Goal: Task Accomplishment & Management: Manage account settings

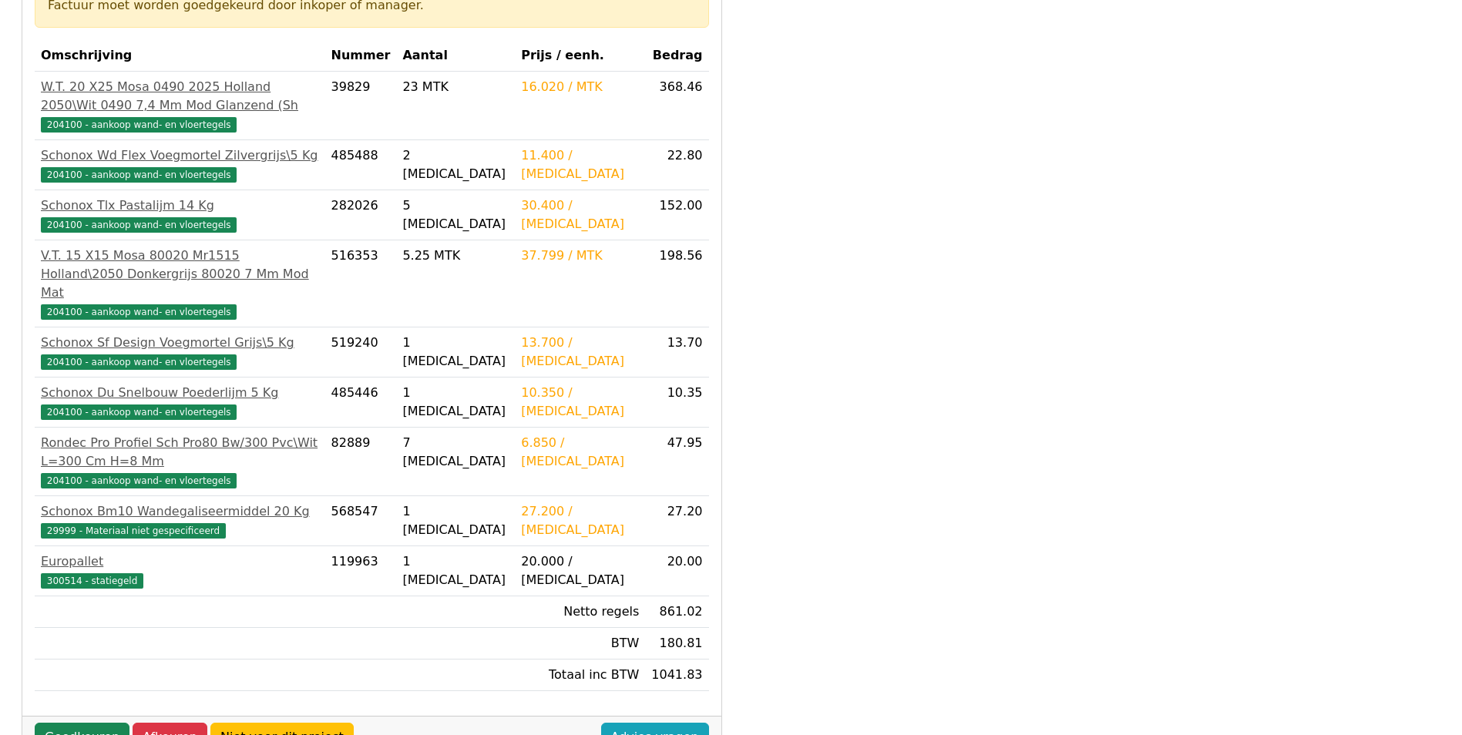
scroll to position [308, 0]
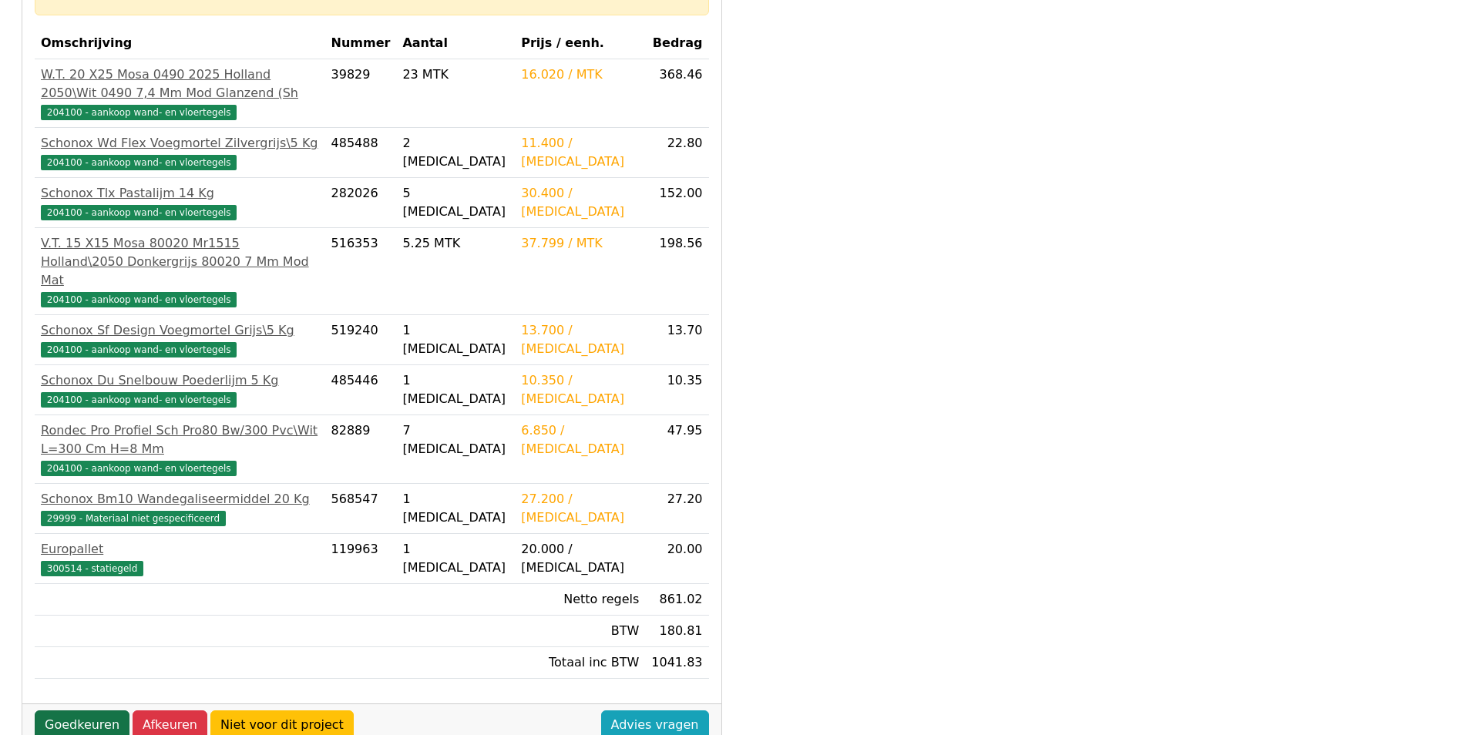
click at [91, 710] on link "Goedkeuren" at bounding box center [82, 724] width 95 height 29
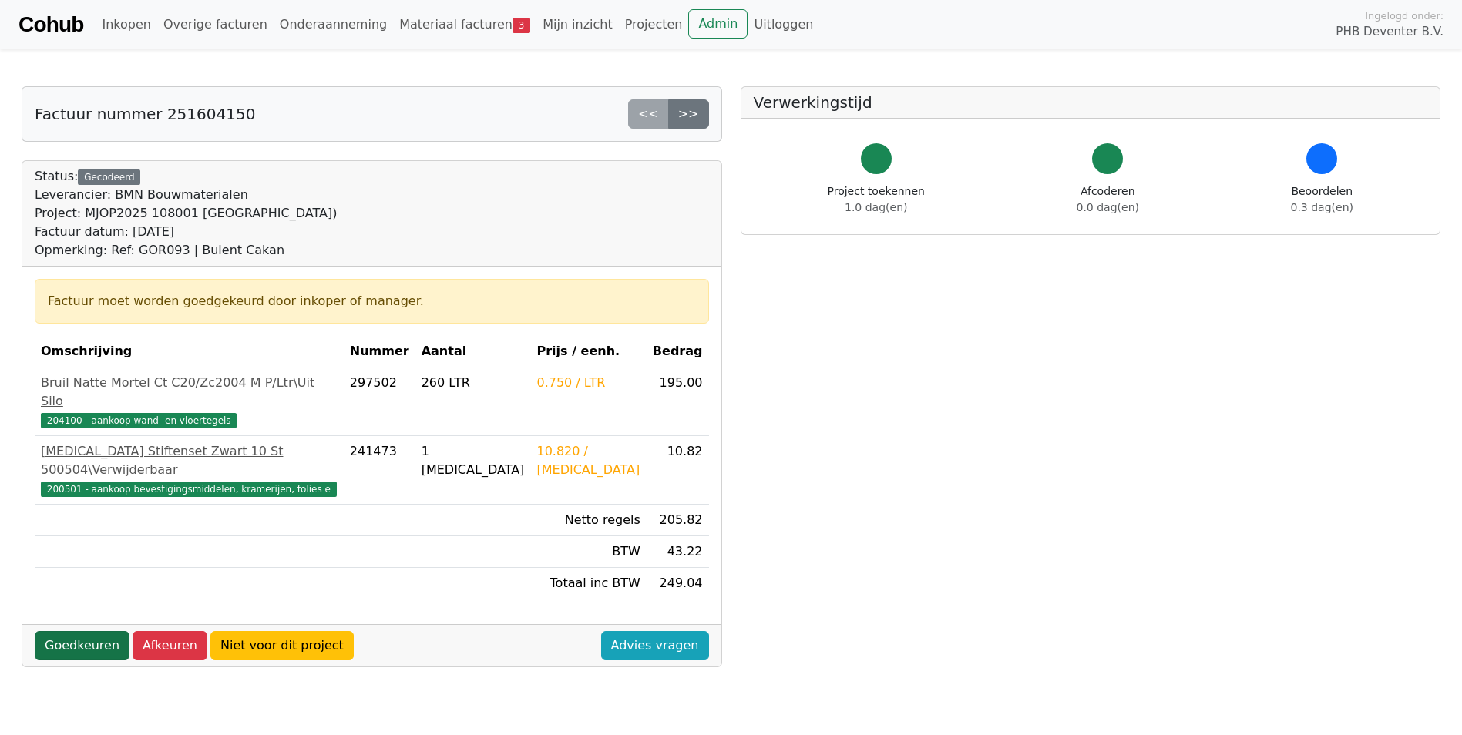
click at [114, 631] on link "Goedkeuren" at bounding box center [82, 645] width 95 height 29
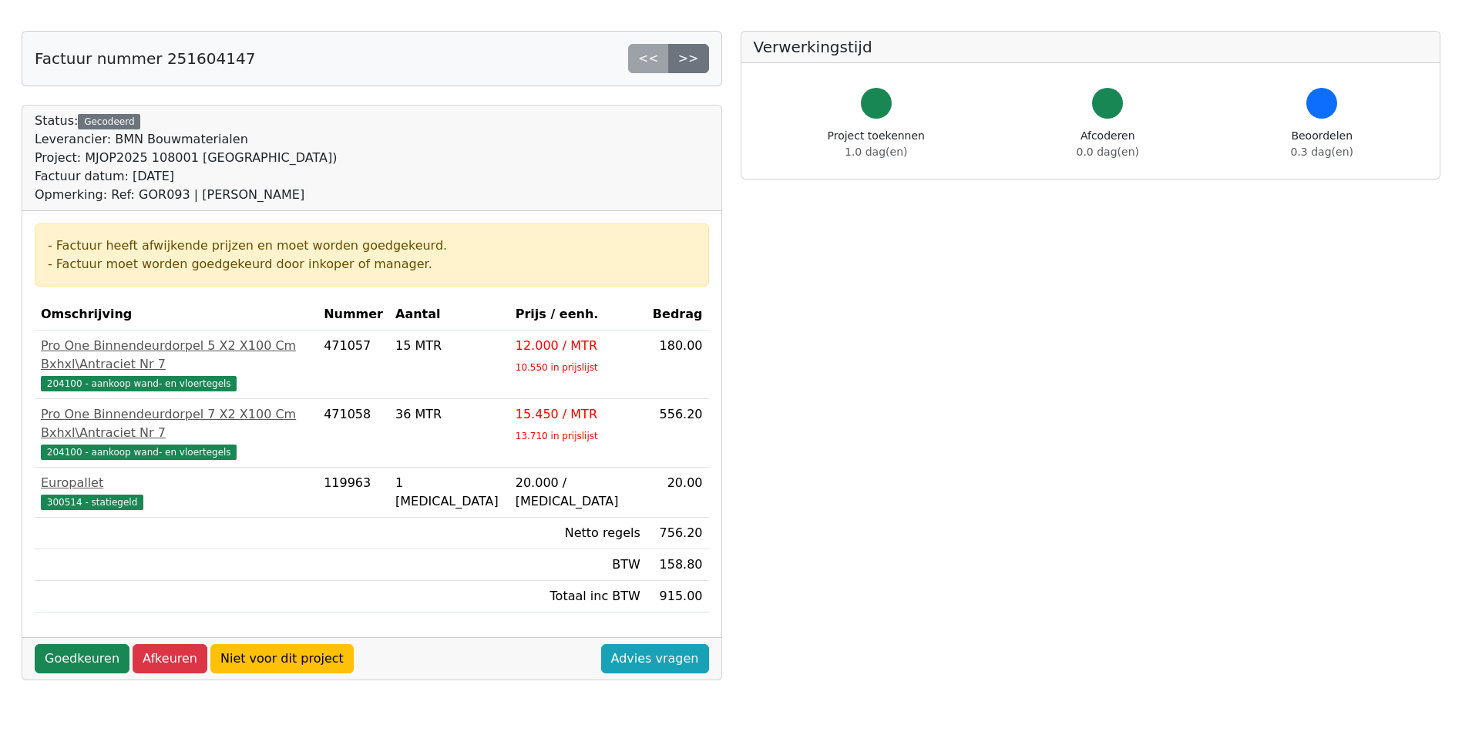
scroll to position [77, 0]
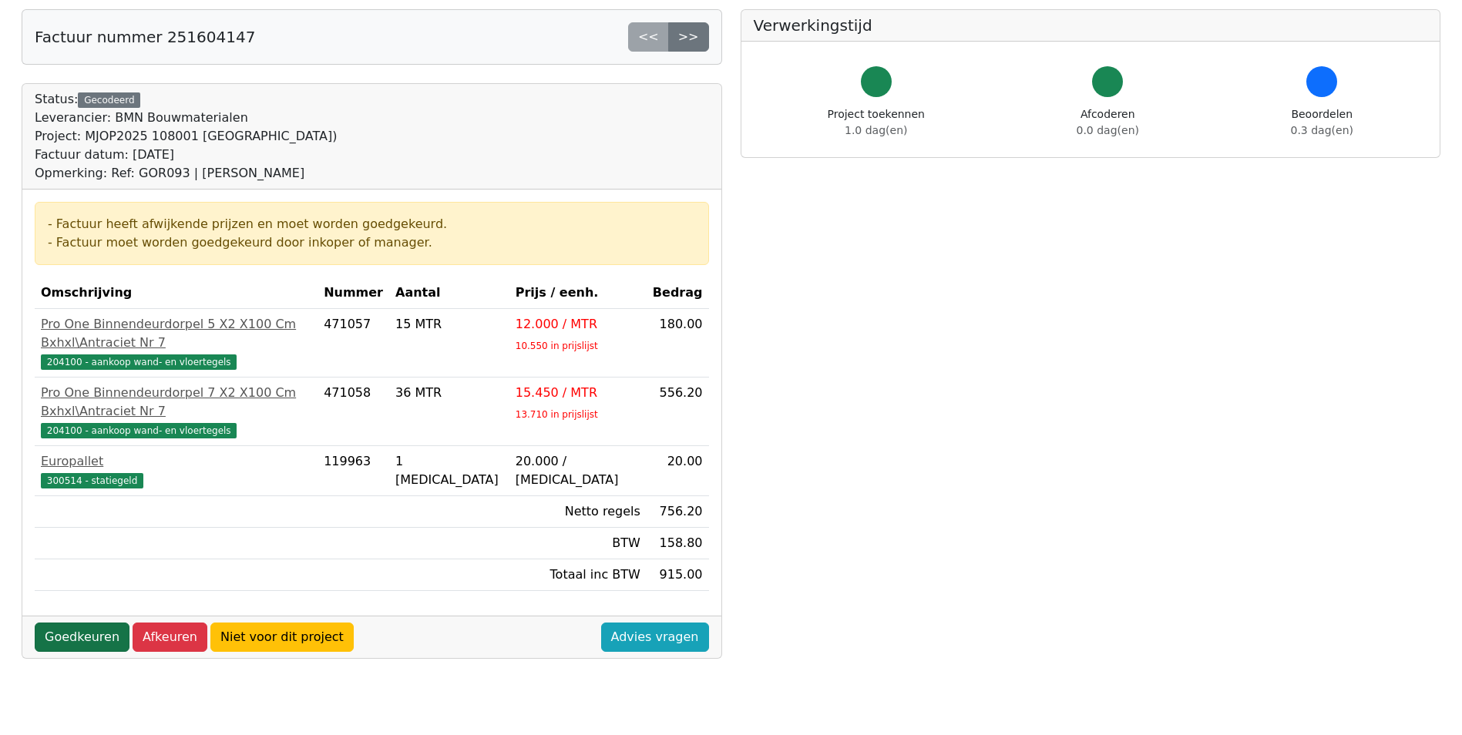
click at [82, 623] on link "Goedkeuren" at bounding box center [82, 637] width 95 height 29
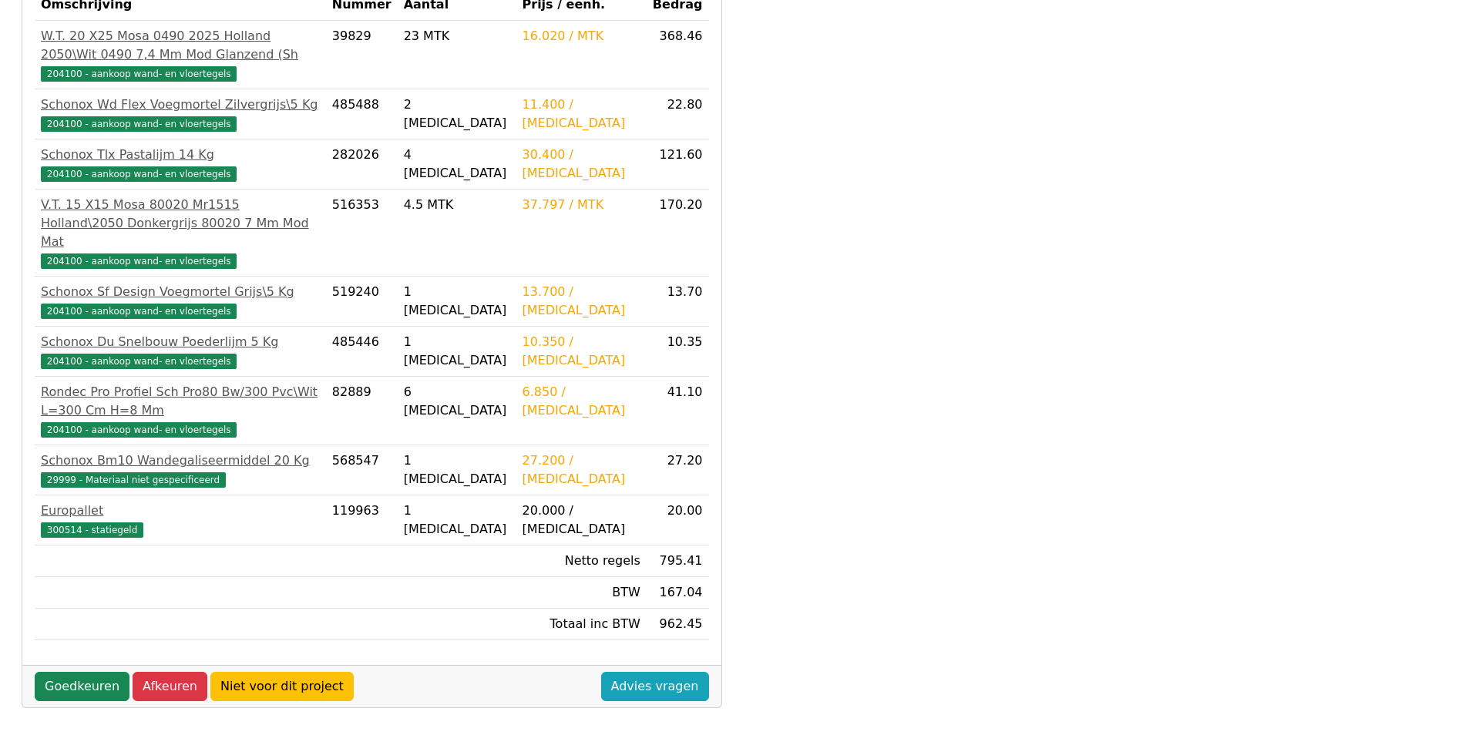
scroll to position [385, 0]
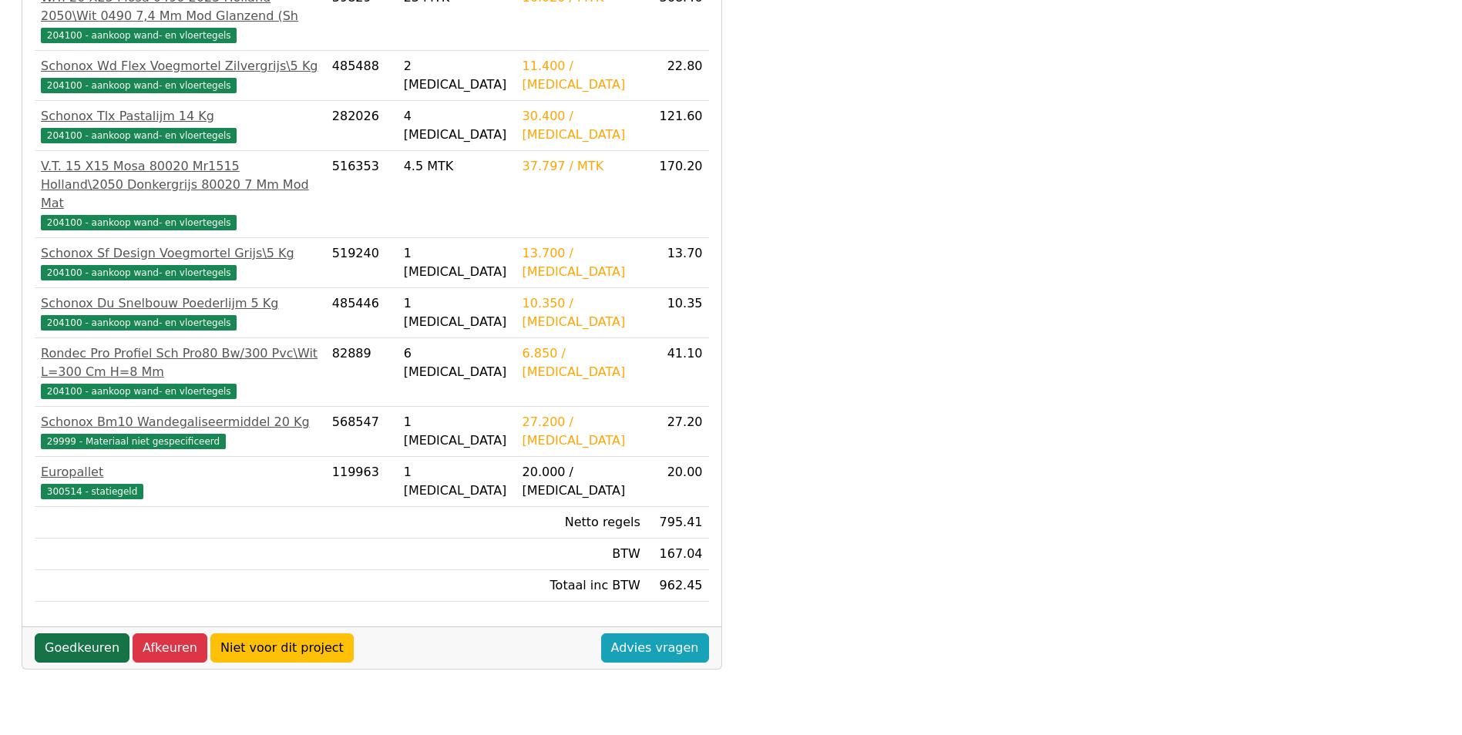
click at [85, 633] on link "Goedkeuren" at bounding box center [82, 647] width 95 height 29
